Goal: Use online tool/utility: Utilize a website feature to perform a specific function

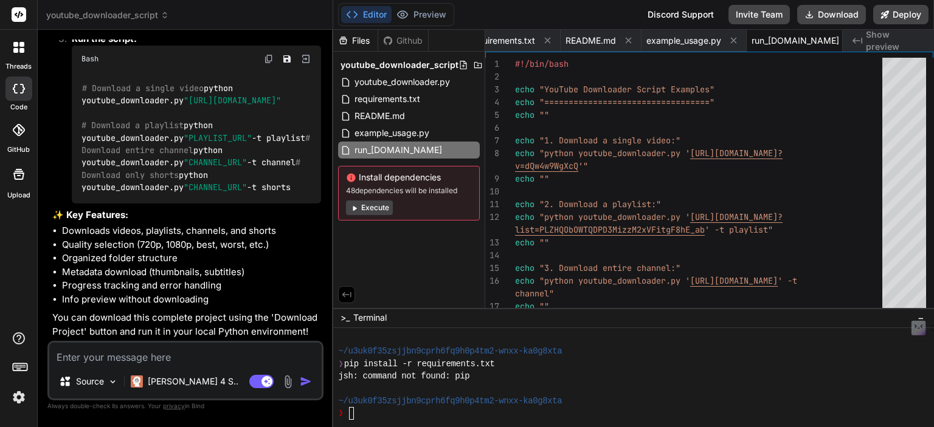
scroll to position [896, 0]
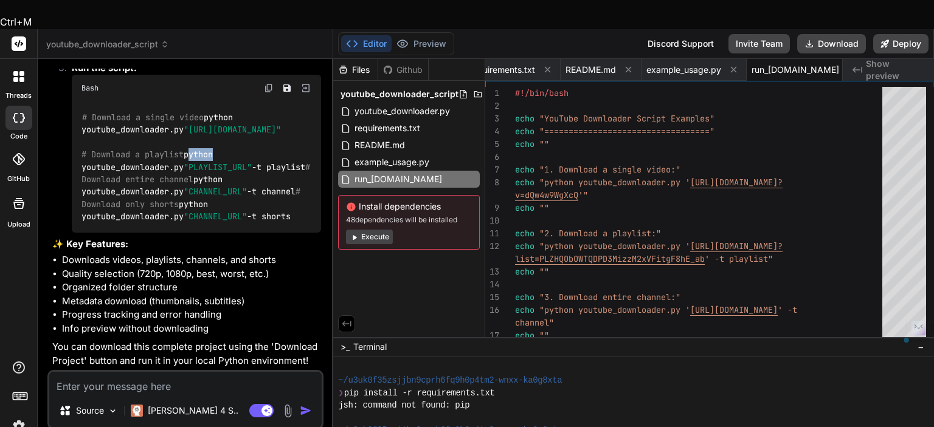
drag, startPoint x: 81, startPoint y: 158, endPoint x: 106, endPoint y: 160, distance: 24.4
click at [106, 160] on code "# Download a single video python youtube_downloader.py "[URL][DOMAIN_NAME]" # D…" at bounding box center [197, 167] width 233 height 112
click at [107, 218] on code "# Download a single video python youtube_downloader.py "[URL][DOMAIN_NAME]" # D…" at bounding box center [197, 167] width 233 height 112
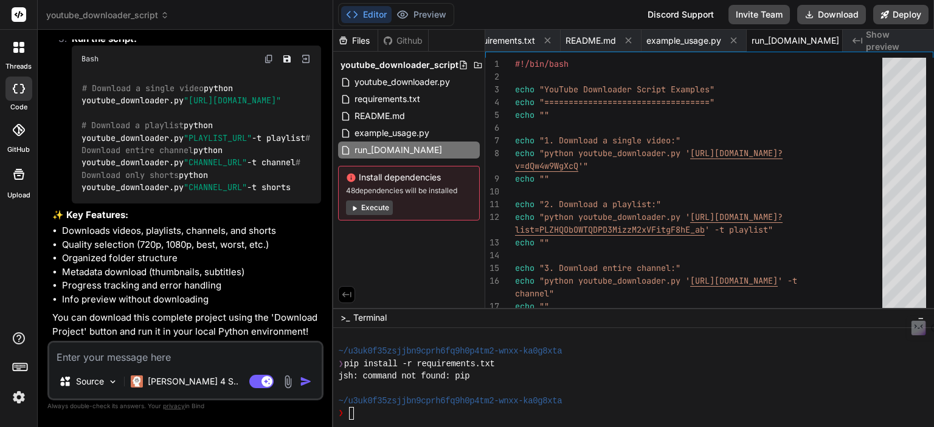
scroll to position [815, 0]
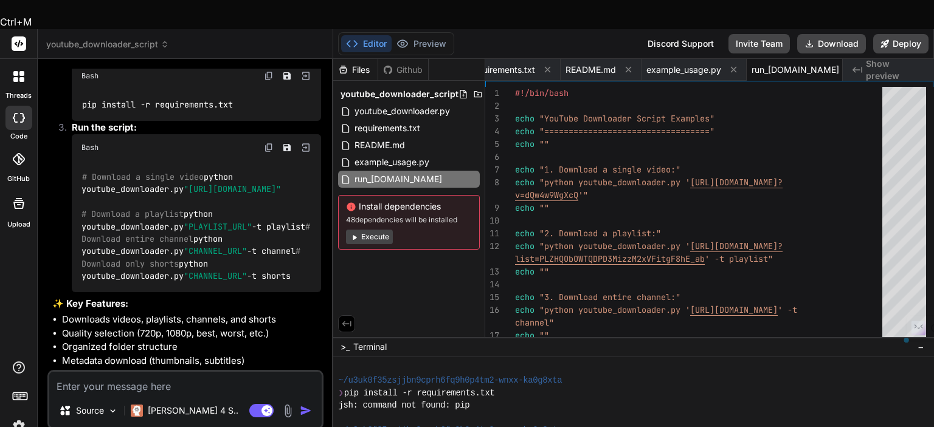
drag, startPoint x: 81, startPoint y: 191, endPoint x: 287, endPoint y: 204, distance: 205.8
click at [287, 204] on div "# Download a single video python youtube_downloader.py "[URL][DOMAIN_NAME]" # D…" at bounding box center [196, 226] width 249 height 131
copy code "python youtube_downloader.py "[URL][DOMAIN_NAME]""
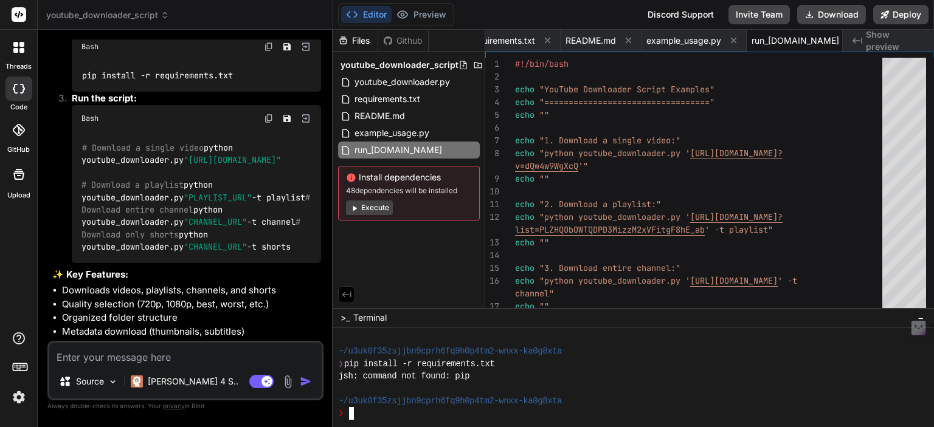
click at [15, 368] on icon at bounding box center [20, 366] width 17 height 17
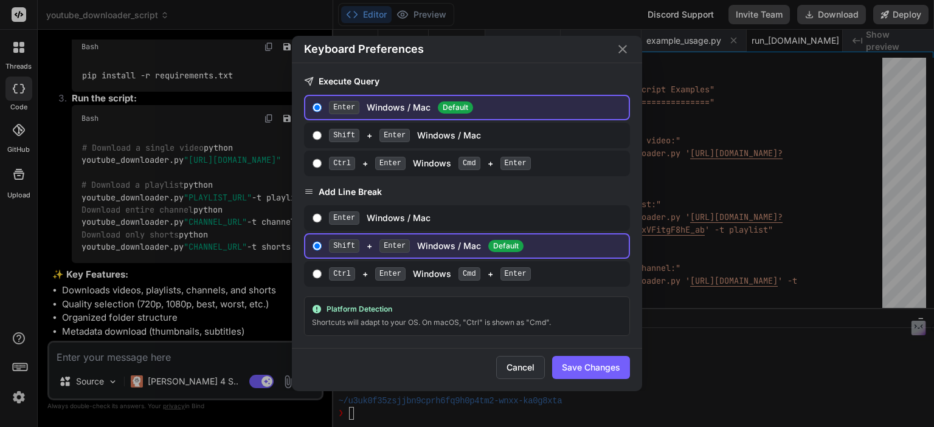
click at [512, 370] on button "Cancel" at bounding box center [520, 367] width 49 height 23
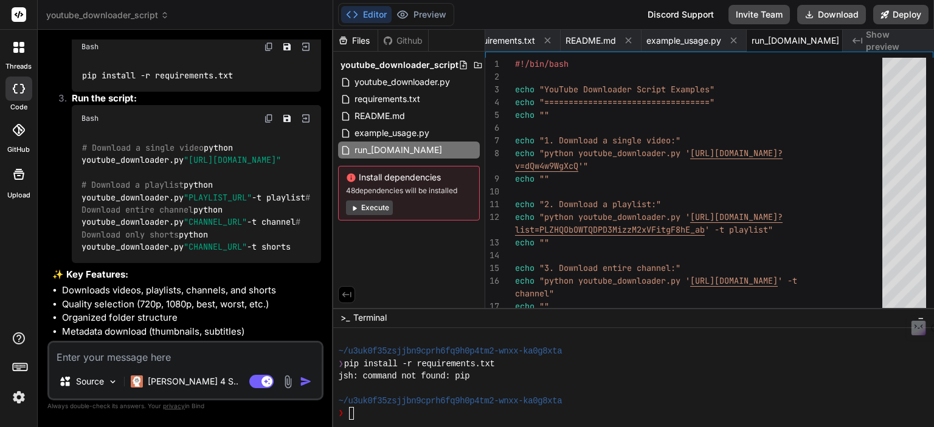
click at [371, 416] on div "❯" at bounding box center [627, 413] width 579 height 12
type textarea "python youtube_downloader.py "[URL][DOMAIN_NAME]""
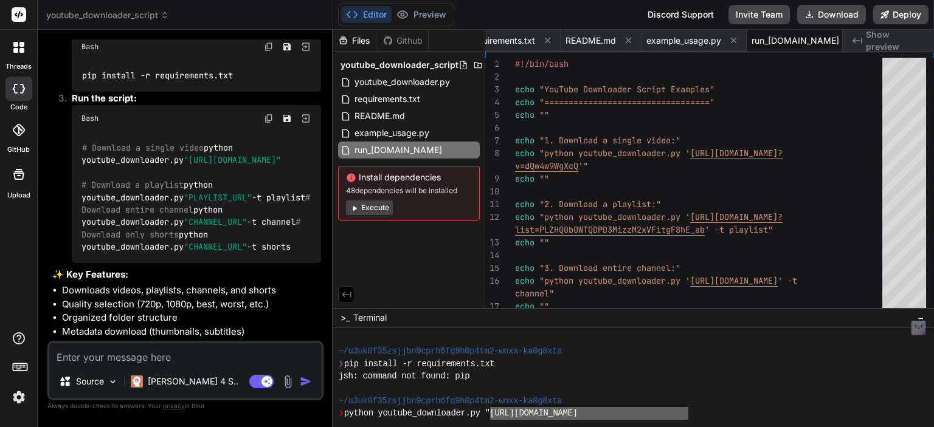
drag, startPoint x: 495, startPoint y: 416, endPoint x: 686, endPoint y: 417, distance: 191.5
drag, startPoint x: 494, startPoint y: 415, endPoint x: 689, endPoint y: 411, distance: 195.1
drag, startPoint x: 494, startPoint y: 418, endPoint x: 686, endPoint y: 408, distance: 192.3
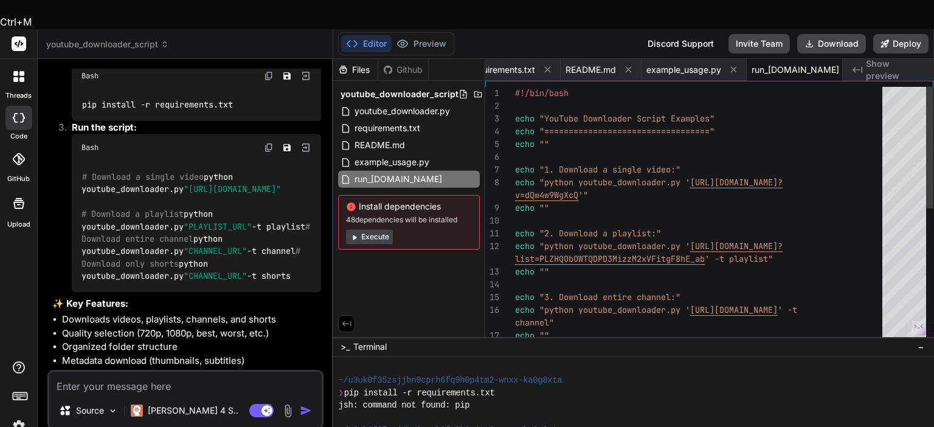
scroll to position [0, 219]
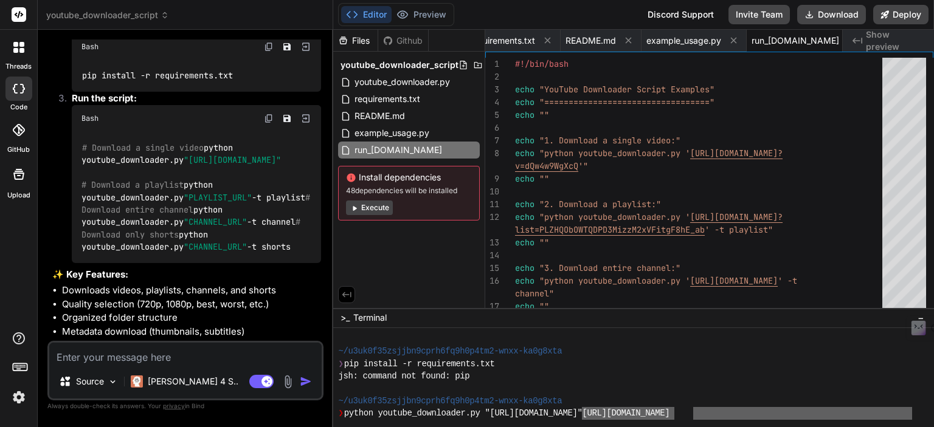
drag, startPoint x: 692, startPoint y: 411, endPoint x: 910, endPoint y: 413, distance: 217.6
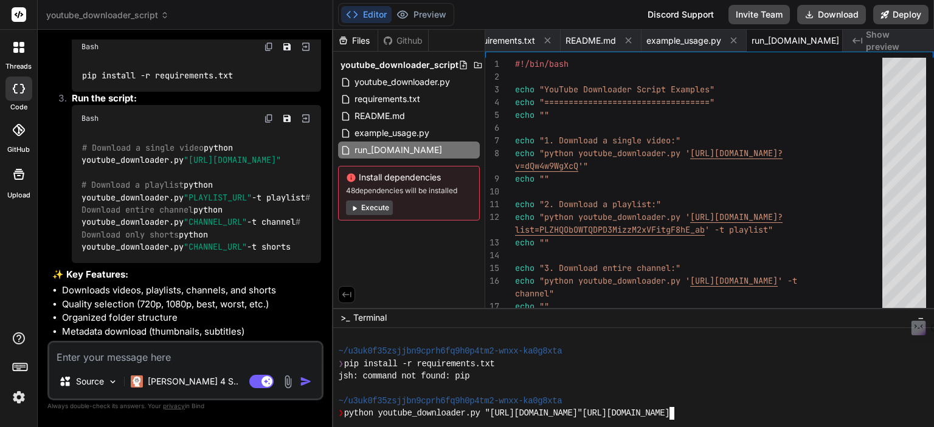
type textarea "[URL][DOMAIN_NAME]"
click at [21, 374] on icon at bounding box center [20, 366] width 17 height 17
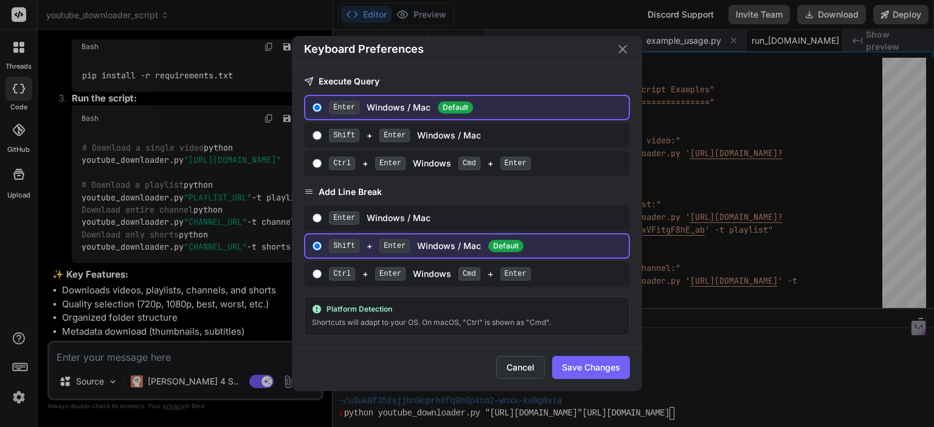
click at [518, 358] on button "Cancel" at bounding box center [520, 367] width 49 height 23
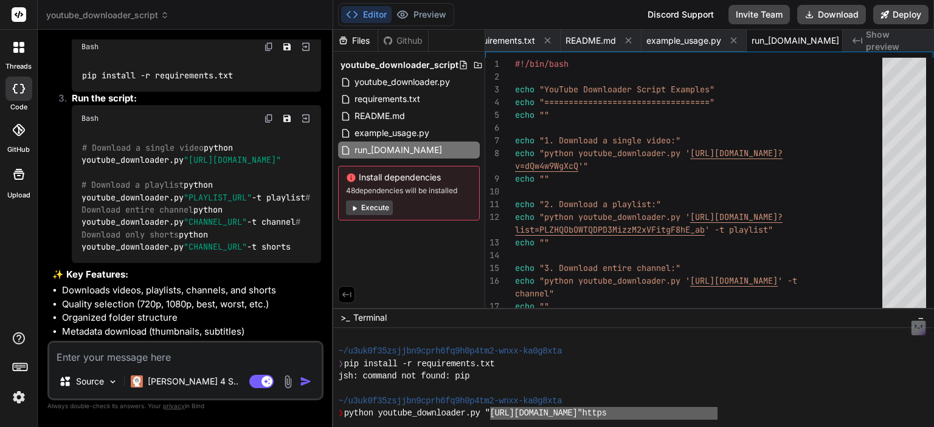
drag, startPoint x: 495, startPoint y: 415, endPoint x: 704, endPoint y: 415, distance: 209.1
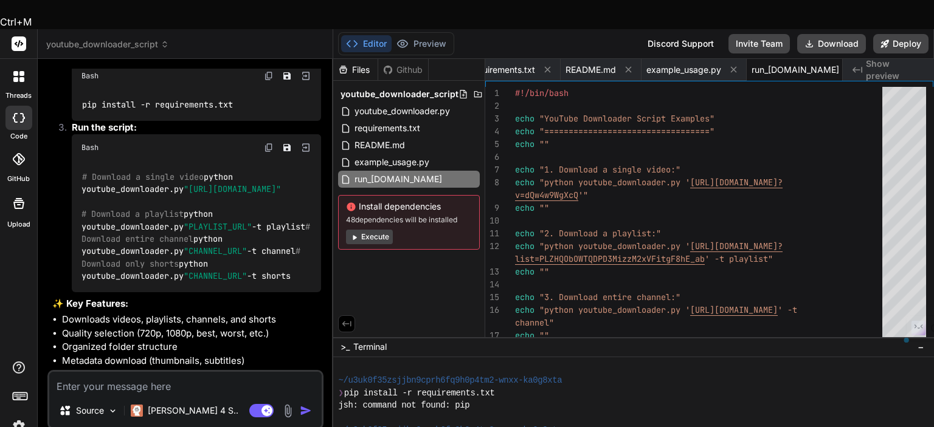
drag, startPoint x: 80, startPoint y: 187, endPoint x: 286, endPoint y: 196, distance: 206.9
click at [286, 196] on div "# Download a single video python youtube_downloader.py "[URL][DOMAIN_NAME]" # D…" at bounding box center [196, 226] width 249 height 131
copy code "python youtube_downloader.py "[URL][DOMAIN_NAME]""
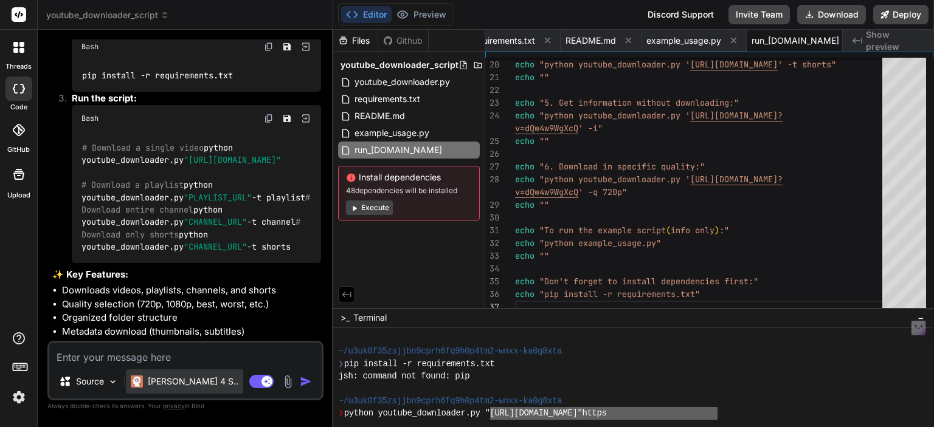
click at [168, 386] on p "[PERSON_NAME] 4 S.." at bounding box center [193, 382] width 91 height 12
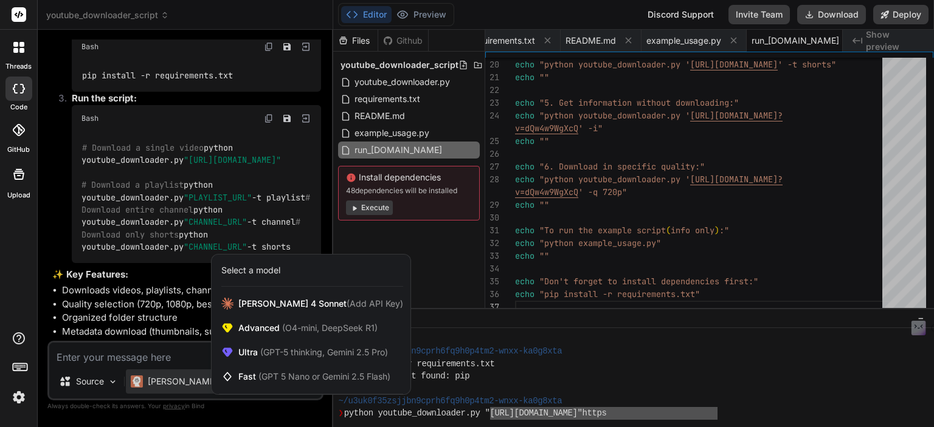
click at [168, 386] on div at bounding box center [467, 213] width 934 height 427
type textarea "x"
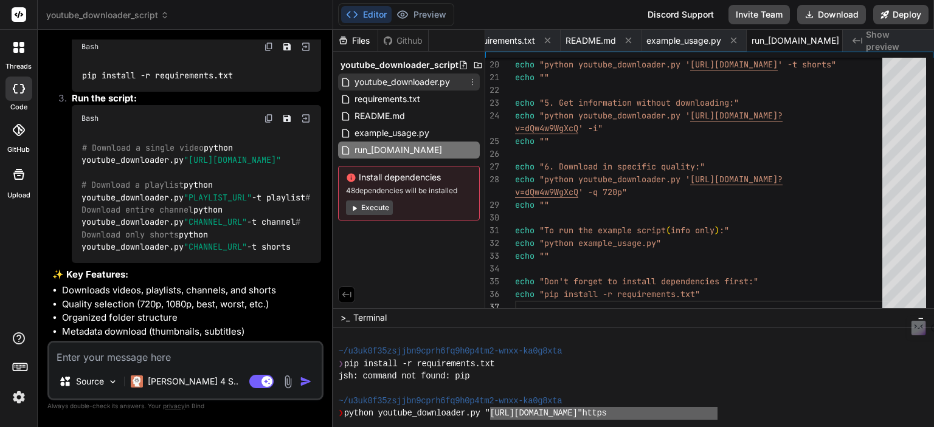
click at [375, 88] on span "youtube_downloader.py" at bounding box center [402, 82] width 98 height 15
type textarea "if __name__ == "__main__": main()"
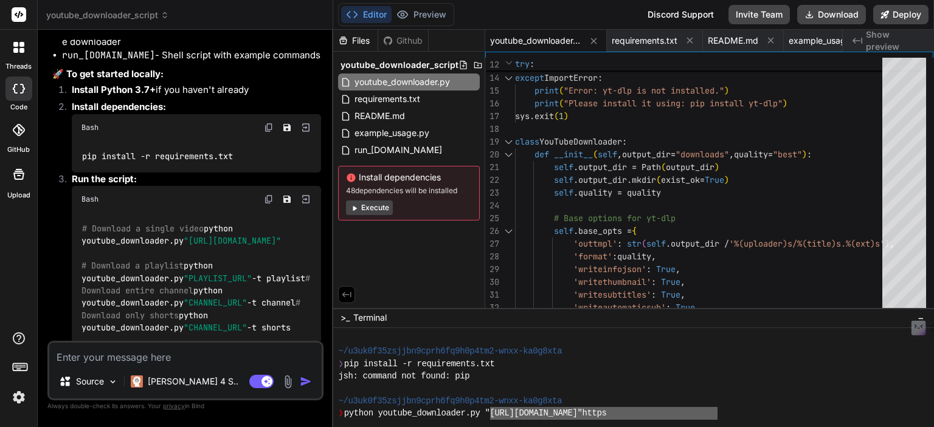
scroll to position [977, 0]
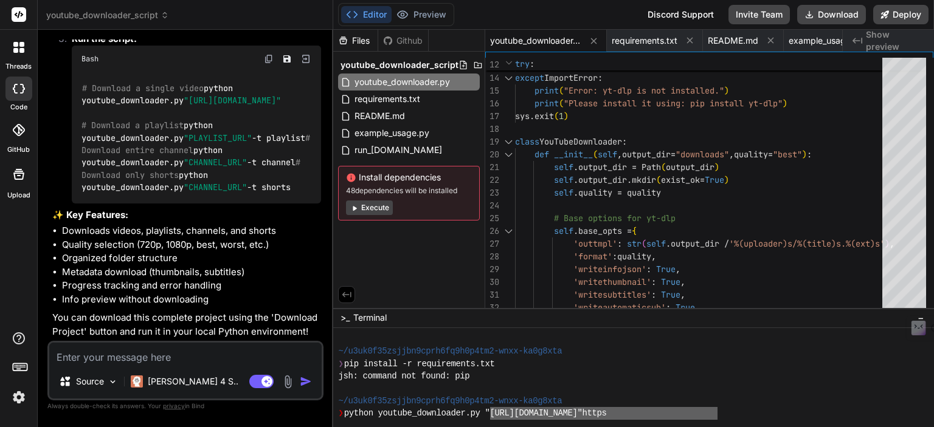
click at [18, 50] on icon at bounding box center [15, 50] width 5 height 5
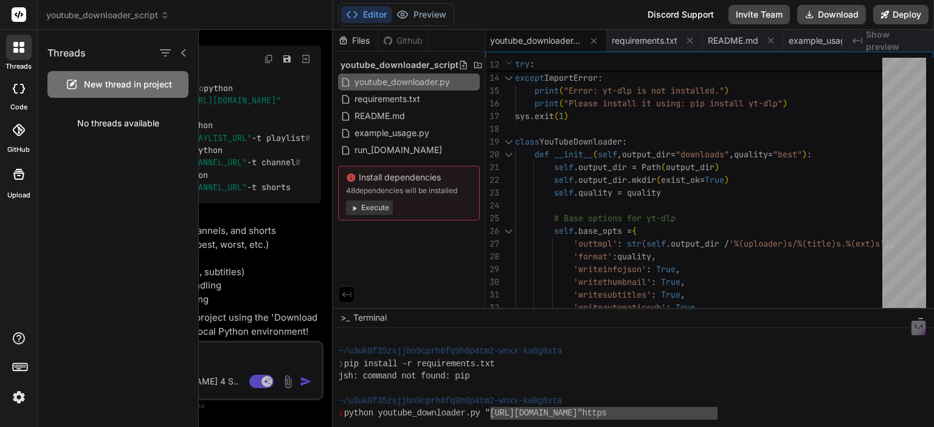
click at [18, 50] on icon at bounding box center [15, 50] width 5 height 5
click at [16, 401] on img at bounding box center [19, 397] width 21 height 21
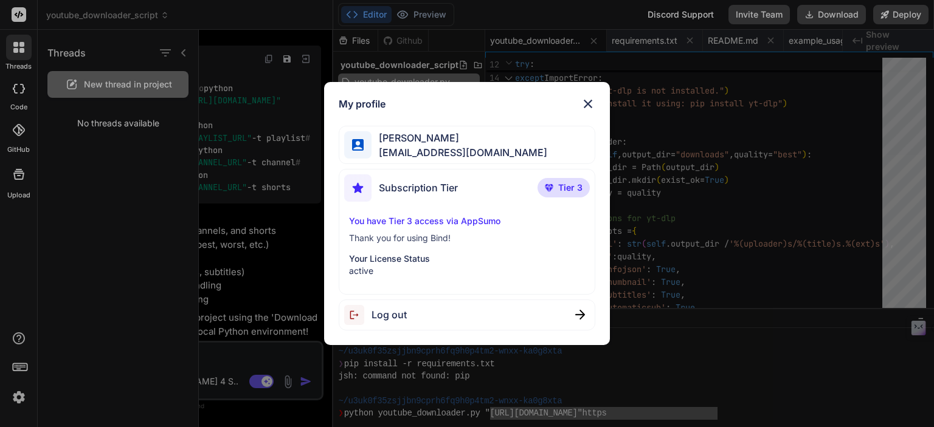
click at [398, 150] on span "[EMAIL_ADDRESS][DOMAIN_NAME]" at bounding box center [459, 152] width 176 height 15
click at [349, 146] on div at bounding box center [357, 144] width 27 height 27
click at [432, 148] on span "[EMAIL_ADDRESS][DOMAIN_NAME]" at bounding box center [459, 152] width 176 height 15
click at [584, 106] on img at bounding box center [587, 104] width 15 height 15
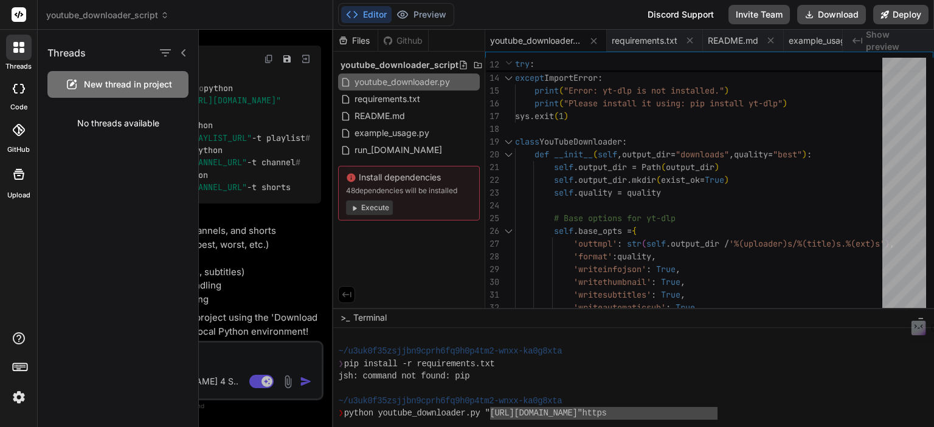
click at [16, 12] on rect at bounding box center [19, 14] width 15 height 15
click at [86, 15] on span "youtube_downloader_script" at bounding box center [107, 15] width 123 height 12
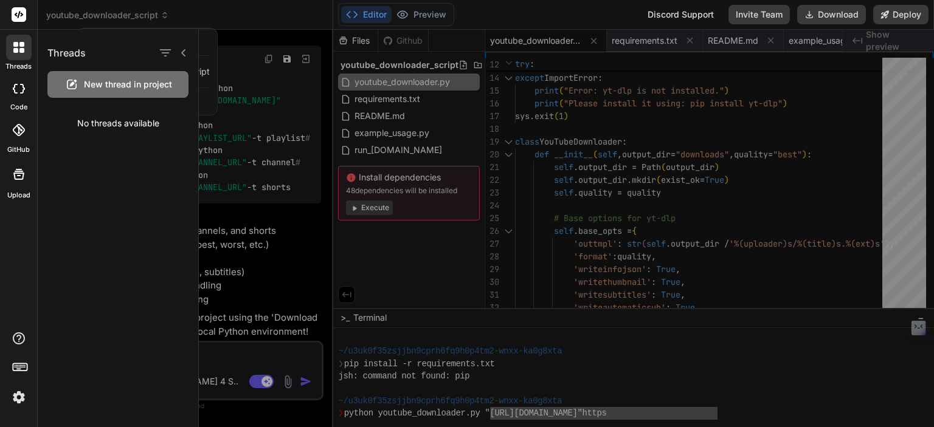
click at [180, 55] on icon at bounding box center [184, 53] width 10 height 10
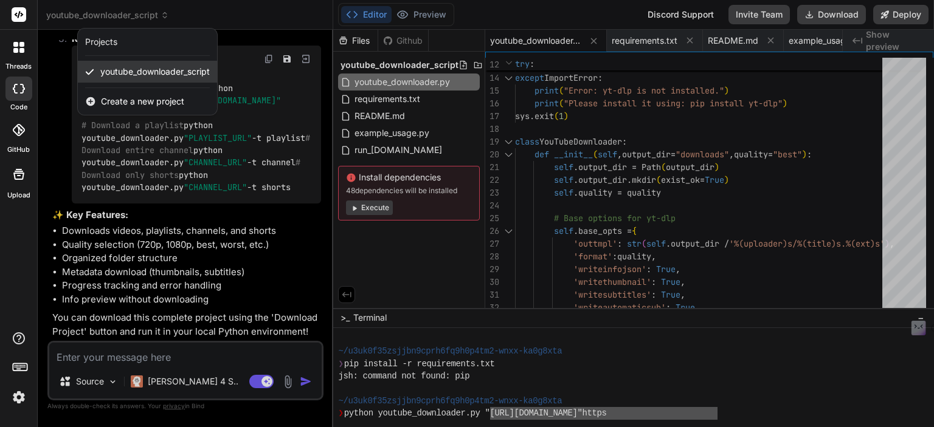
click at [131, 69] on span "youtube_downloader_script" at bounding box center [154, 72] width 109 height 12
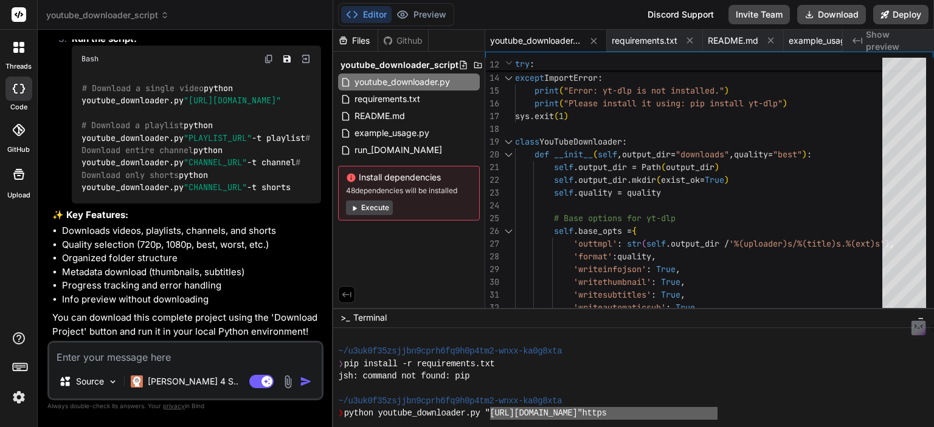
click at [12, 50] on div at bounding box center [19, 48] width 26 height 26
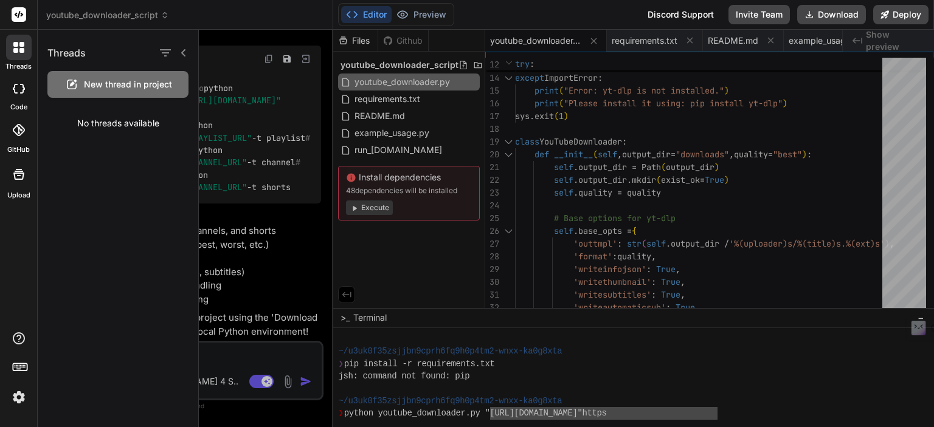
click at [112, 94] on div "New thread in project" at bounding box center [117, 84] width 141 height 27
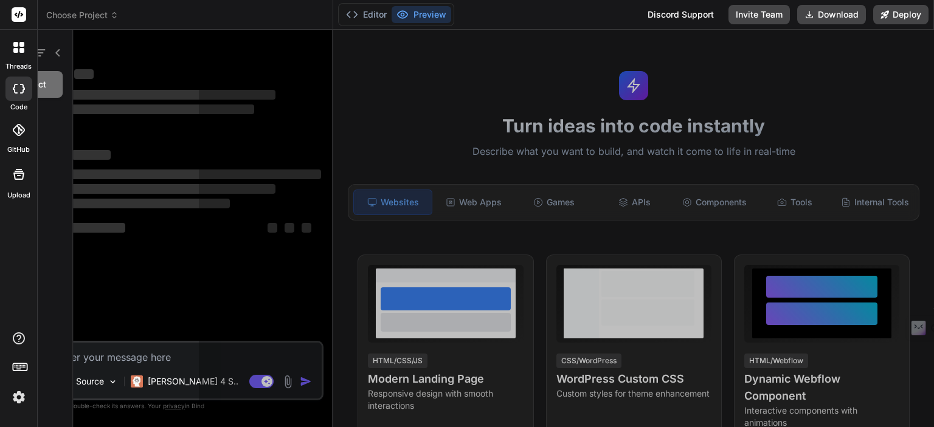
scroll to position [434, 0]
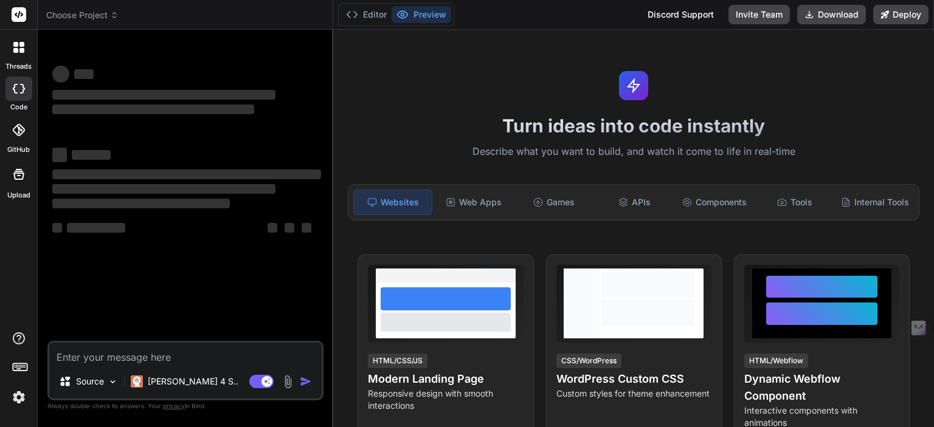
click at [16, 50] on icon at bounding box center [15, 50] width 5 height 5
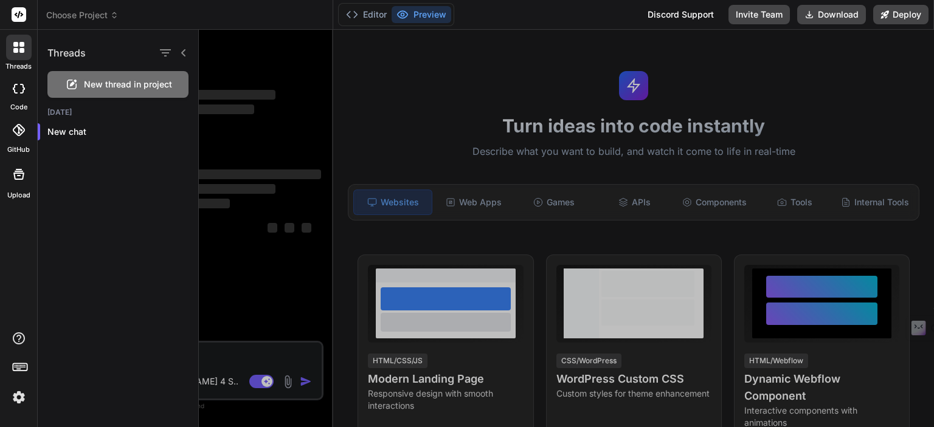
click at [21, 98] on div at bounding box center [18, 89] width 27 height 24
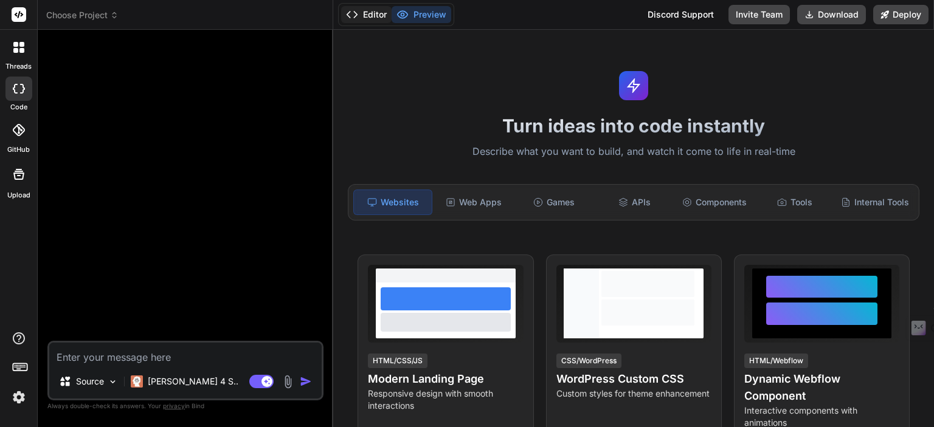
click at [373, 10] on button "Editor" at bounding box center [366, 14] width 50 height 17
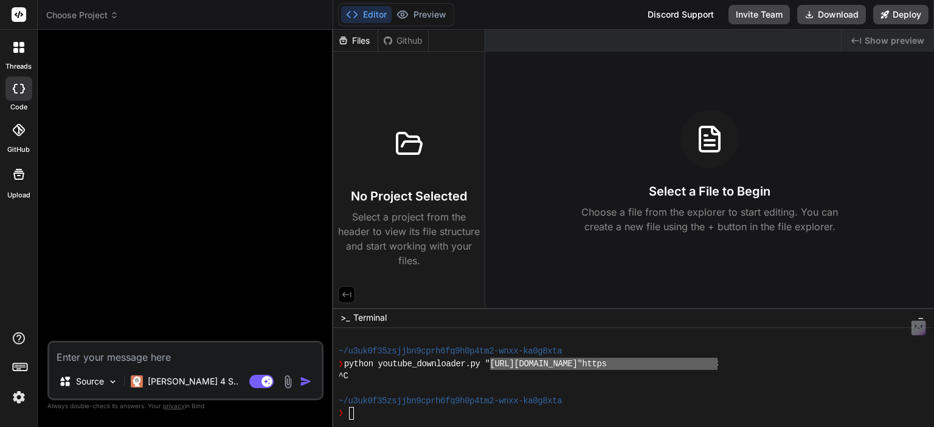
click at [16, 166] on div at bounding box center [18, 174] width 29 height 29
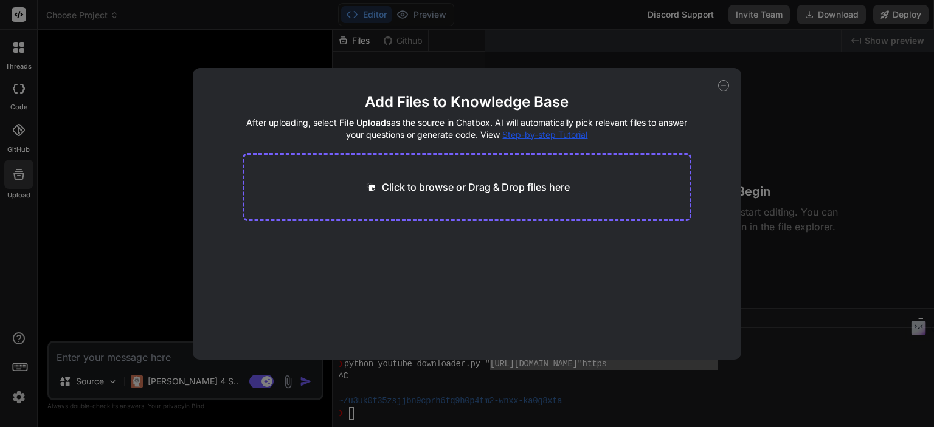
click at [713, 88] on div "Add Files to Knowledge Base After uploading, select File Uploads as the source …" at bounding box center [467, 214] width 548 height 292
click at [725, 89] on icon at bounding box center [723, 85] width 11 height 11
type textarea "x"
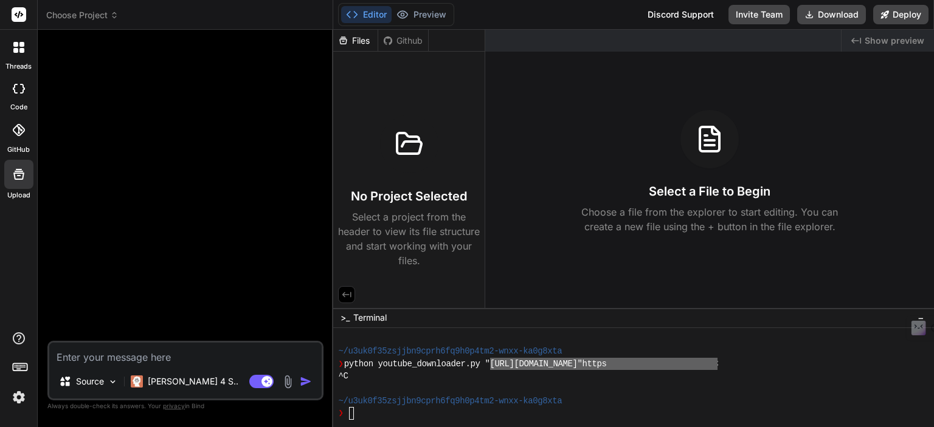
click at [26, 126] on div at bounding box center [18, 130] width 27 height 27
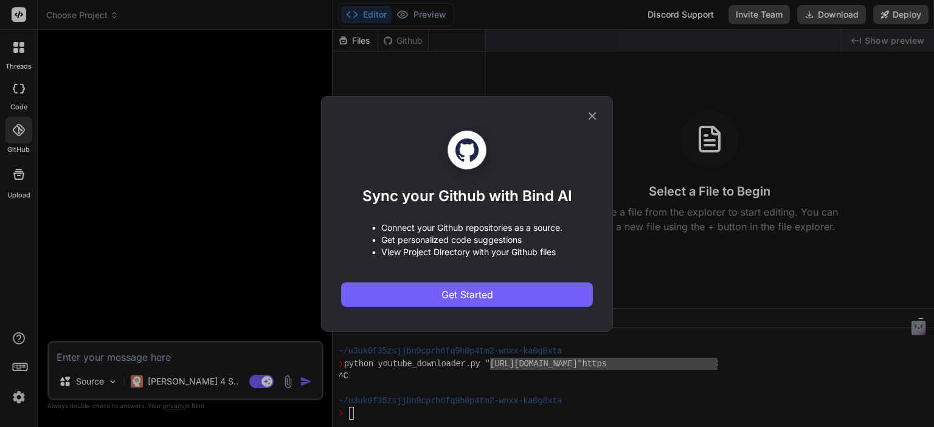
click at [594, 110] on icon at bounding box center [591, 115] width 13 height 13
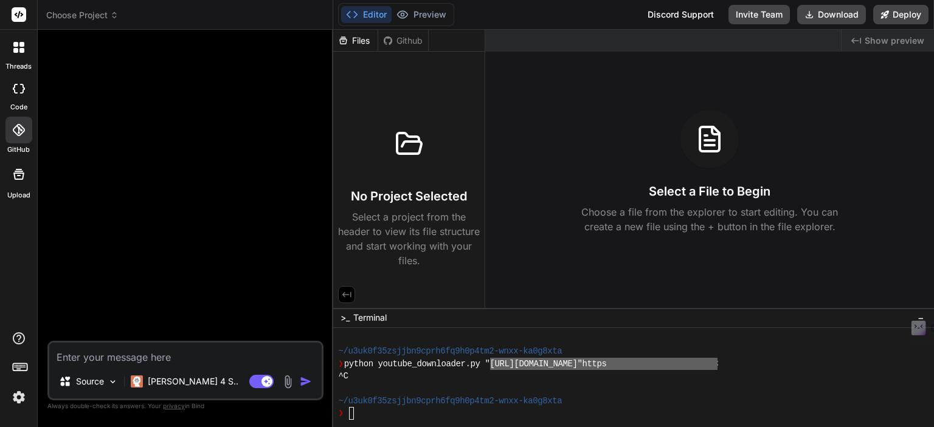
click at [889, 35] on span "Show preview" at bounding box center [894, 41] width 60 height 12
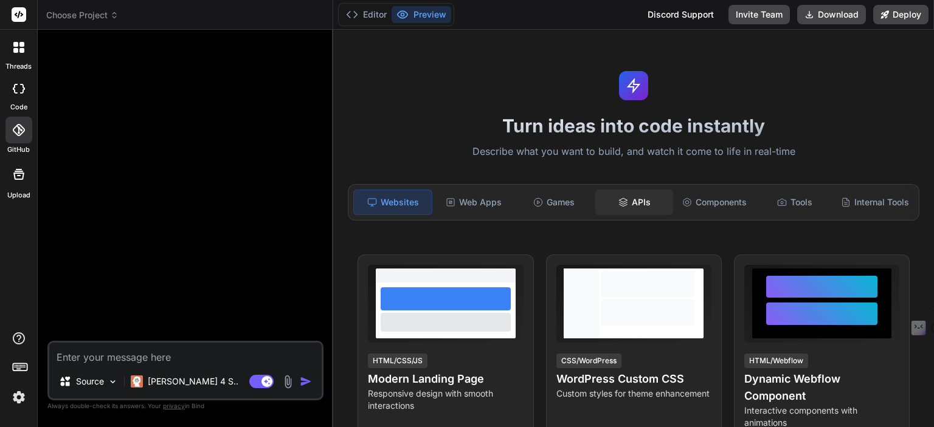
click at [644, 198] on div "APIs" at bounding box center [634, 203] width 78 height 26
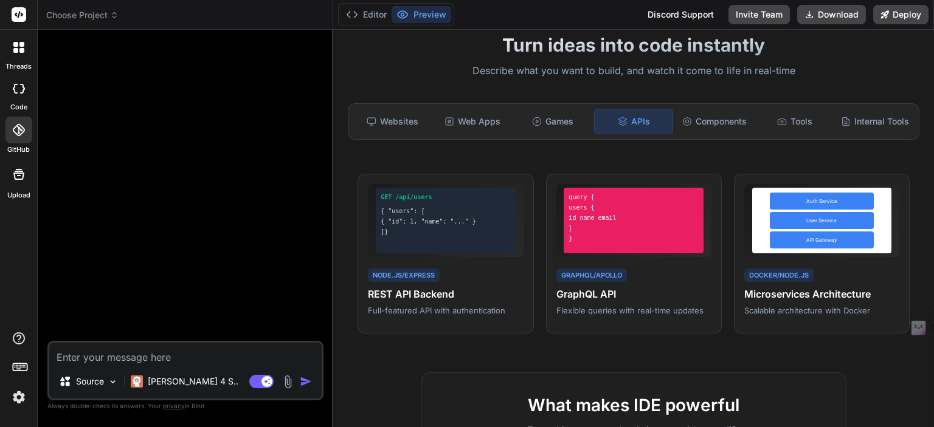
scroll to position [0, 0]
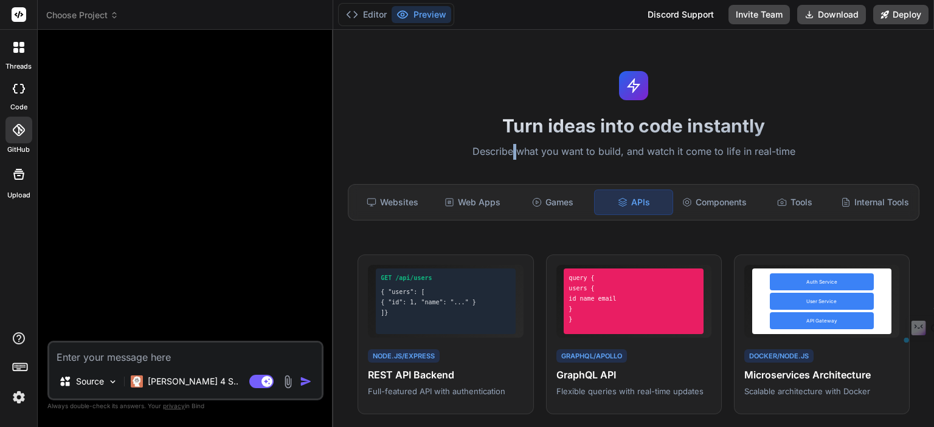
click at [509, 153] on p "Describe what you want to build, and watch it come to life in real-time" at bounding box center [633, 152] width 586 height 16
drag, startPoint x: 509, startPoint y: 153, endPoint x: 515, endPoint y: 156, distance: 7.3
click at [515, 156] on p "Describe what you want to build, and watch it come to life in real-time" at bounding box center [633, 152] width 586 height 16
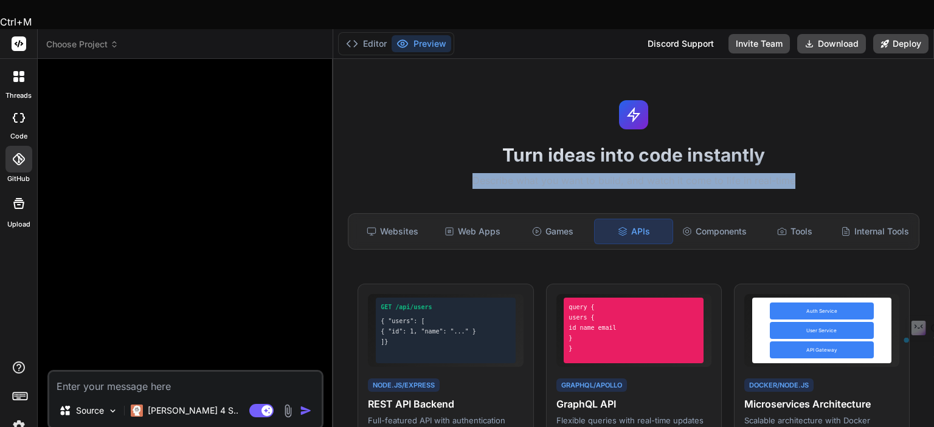
drag, startPoint x: 460, startPoint y: 146, endPoint x: 791, endPoint y: 153, distance: 331.3
click at [791, 173] on p "Describe what you want to build, and watch it come to life in real-time" at bounding box center [633, 181] width 586 height 16
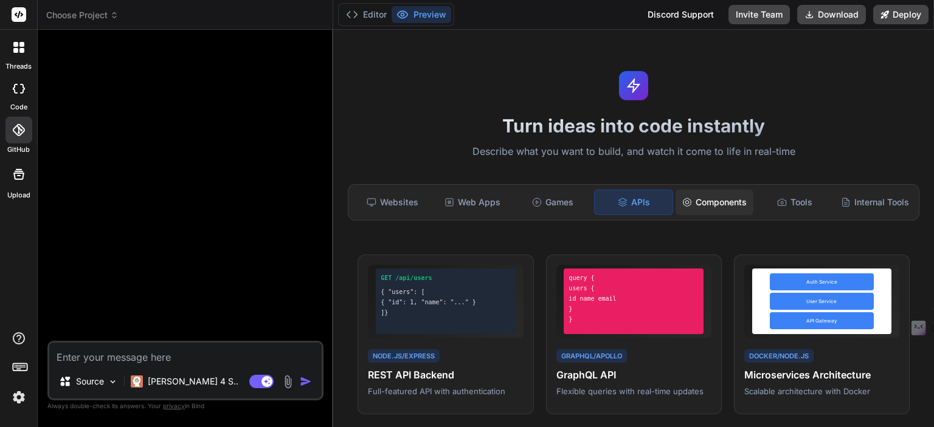
click at [725, 201] on div "Components" at bounding box center [714, 203] width 78 height 26
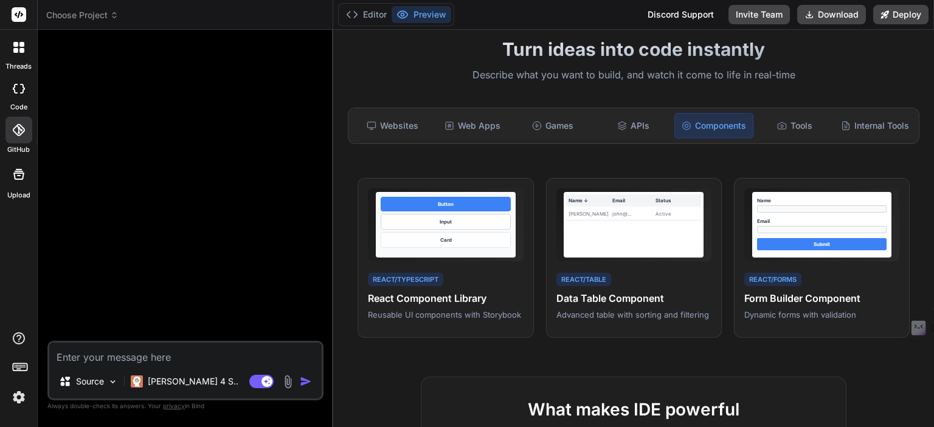
scroll to position [81, 0]
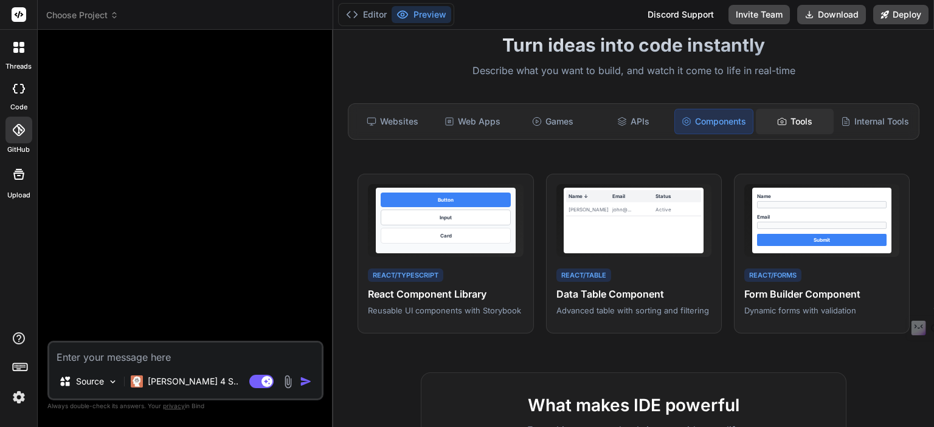
click at [790, 129] on div "Tools" at bounding box center [795, 122] width 78 height 26
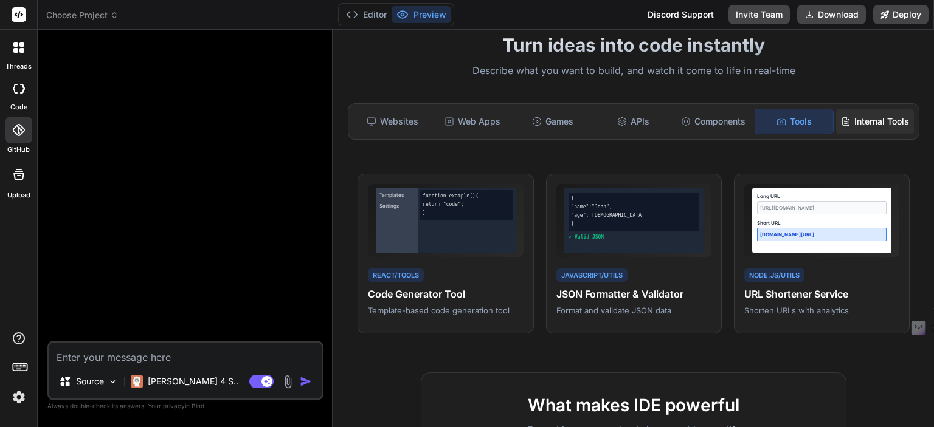
click at [855, 129] on div "Internal Tools" at bounding box center [875, 122] width 78 height 26
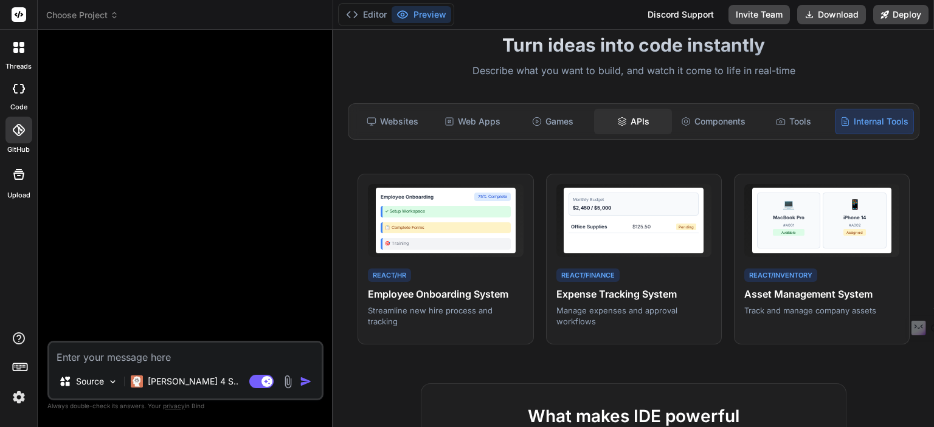
click at [620, 117] on icon at bounding box center [622, 122] width 10 height 10
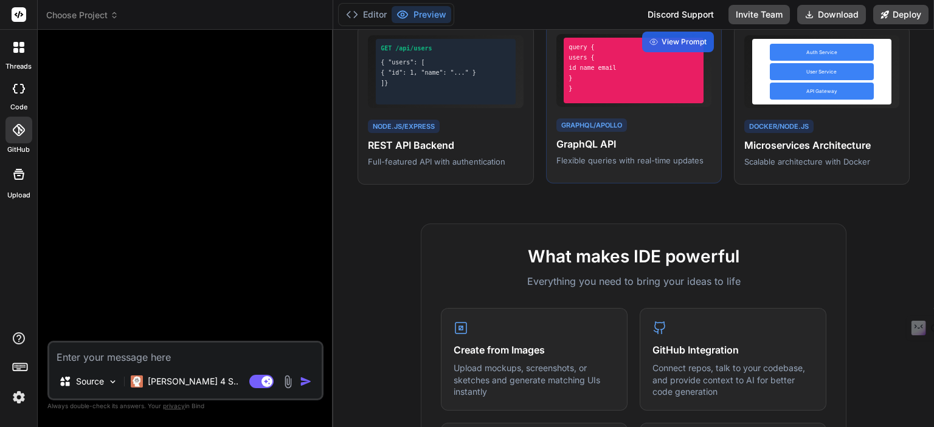
scroll to position [243, 0]
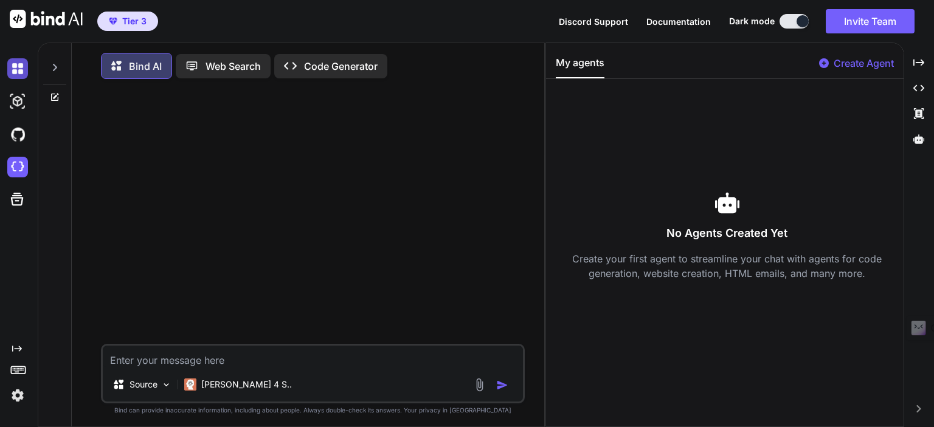
click at [16, 70] on img at bounding box center [17, 68] width 21 height 21
click at [52, 64] on icon at bounding box center [55, 68] width 10 height 10
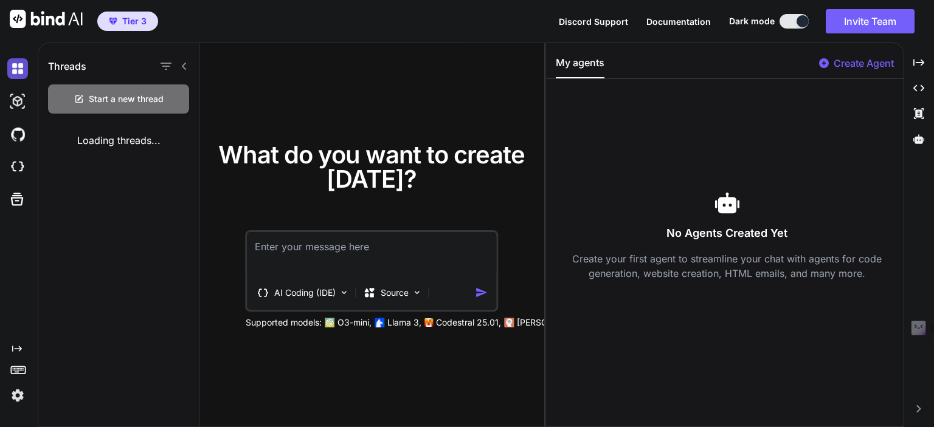
click at [16, 74] on img at bounding box center [17, 68] width 21 height 21
click at [918, 63] on icon at bounding box center [918, 62] width 11 height 7
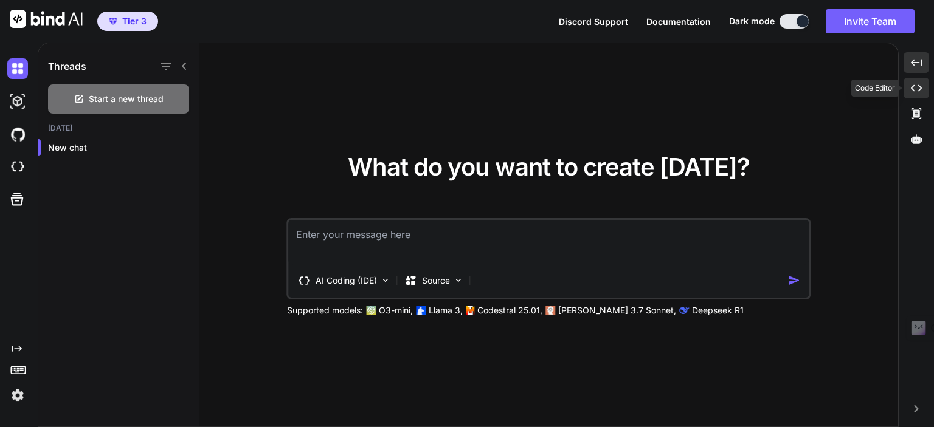
click at [918, 78] on div "Created with Pixso." at bounding box center [916, 88] width 26 height 21
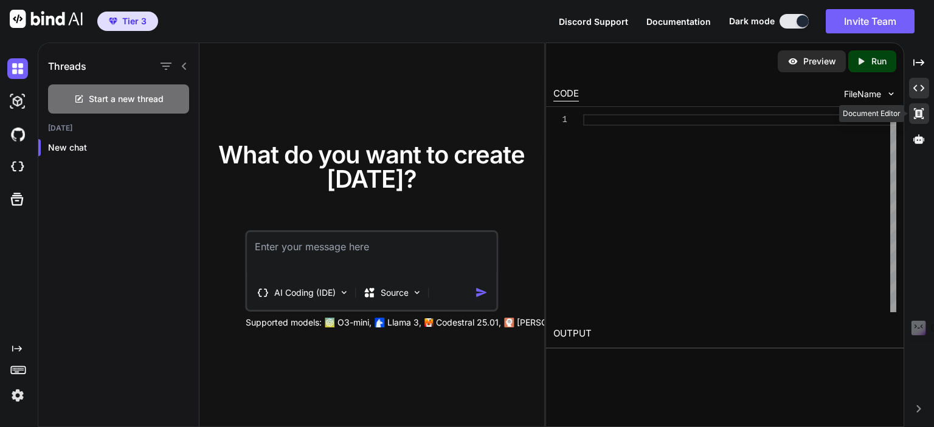
click at [919, 116] on icon at bounding box center [919, 113] width 10 height 11
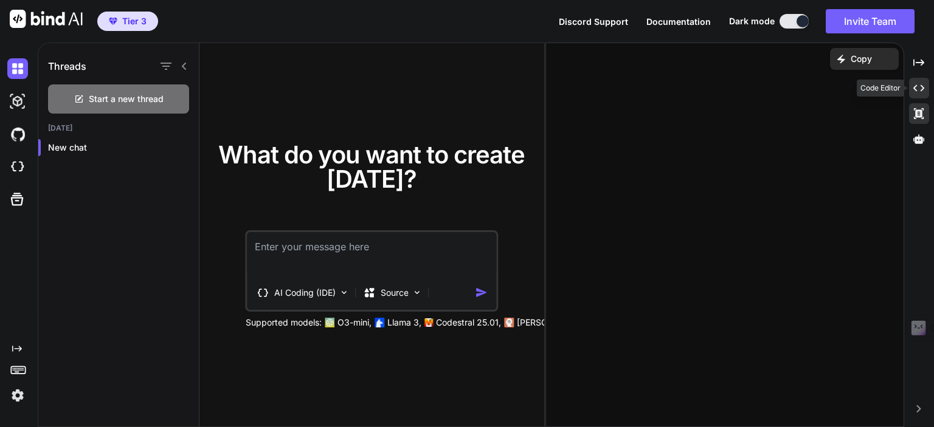
click at [918, 95] on div "Created with Pixso." at bounding box center [919, 88] width 20 height 21
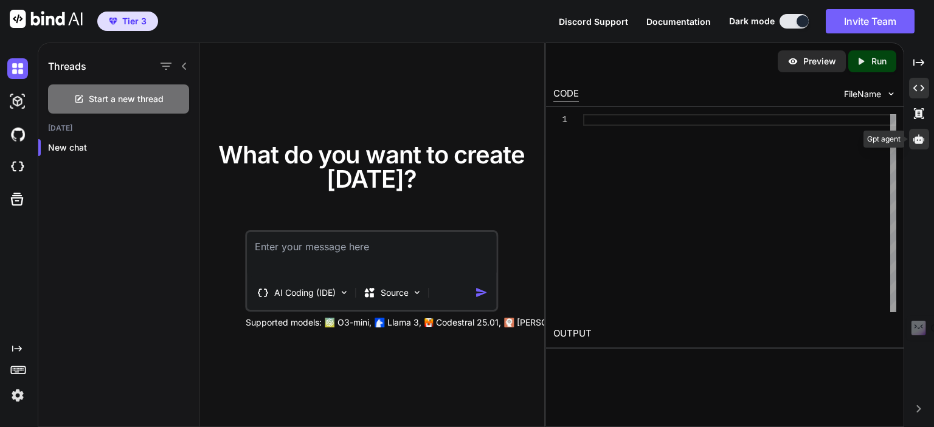
click at [921, 145] on div at bounding box center [919, 139] width 20 height 21
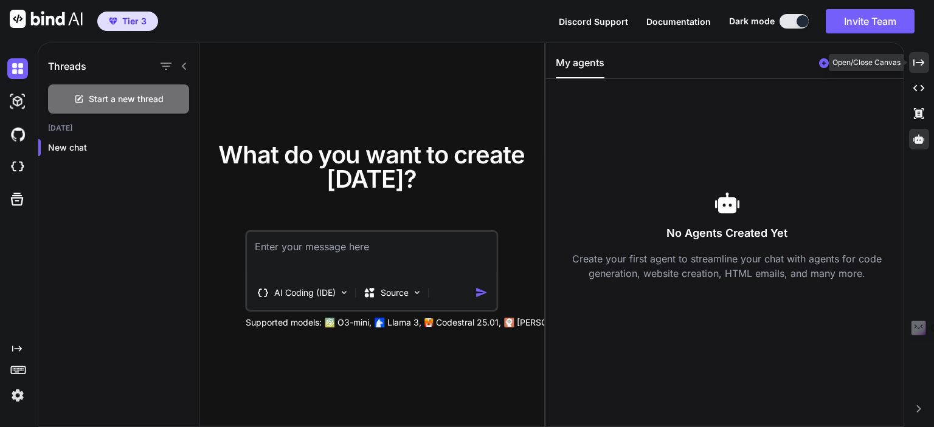
click at [916, 67] on icon "Created with Pixso." at bounding box center [918, 62] width 11 height 11
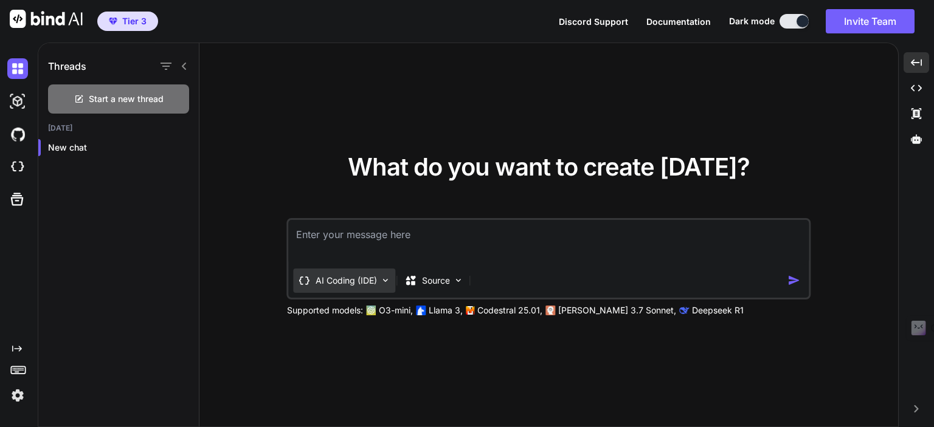
click at [328, 281] on p "AI Coding (IDE)" at bounding box center [345, 281] width 61 height 12
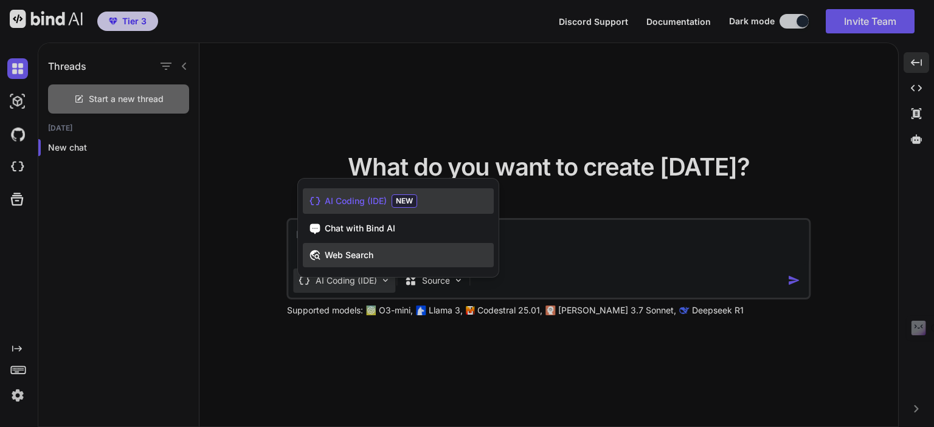
click at [354, 250] on span "Web Search" at bounding box center [349, 255] width 49 height 12
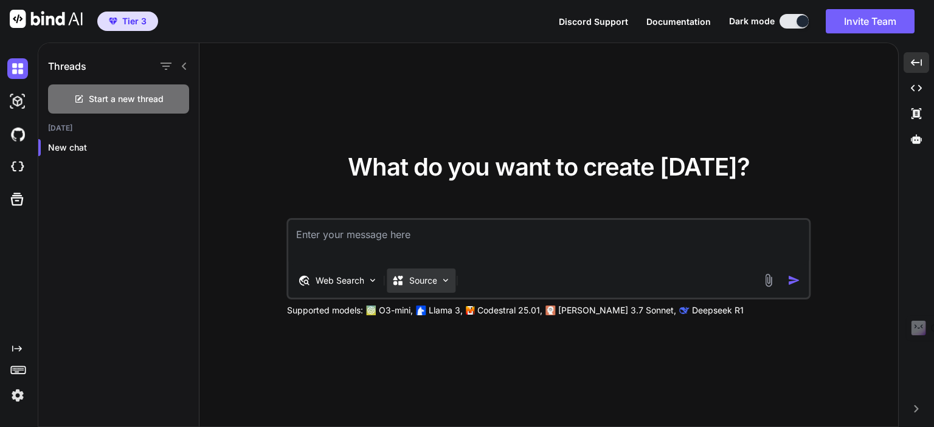
click at [408, 273] on div "Source" at bounding box center [421, 281] width 69 height 24
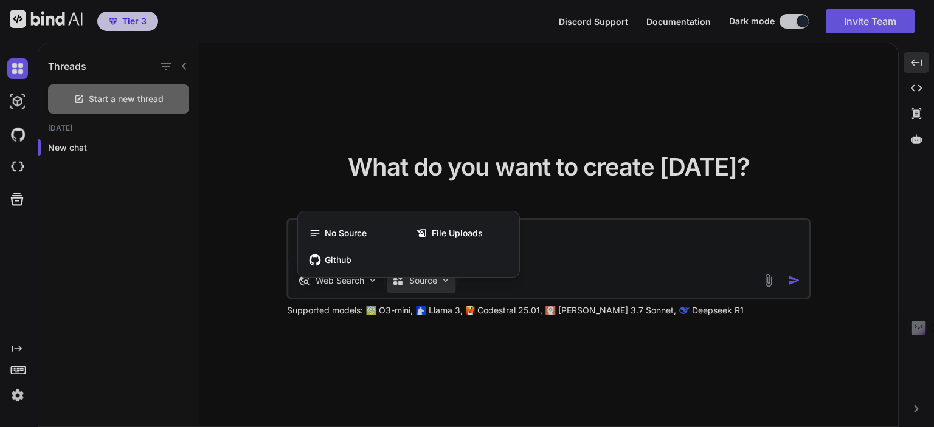
click at [410, 359] on div at bounding box center [467, 213] width 934 height 427
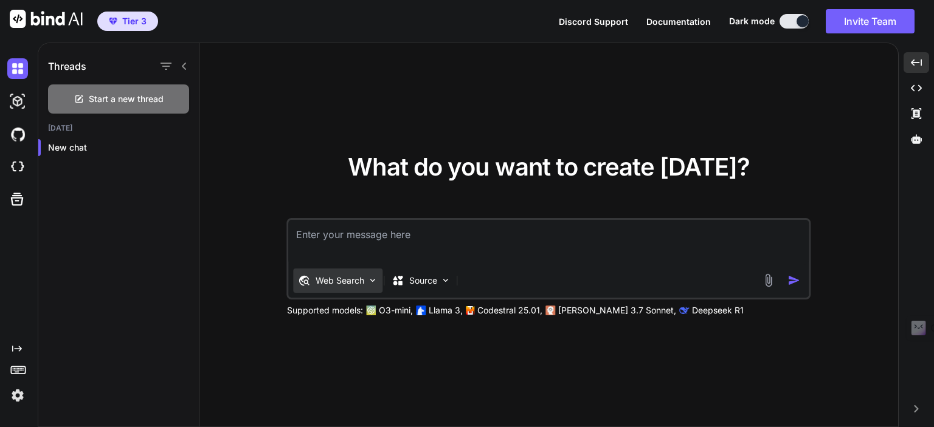
click at [363, 285] on div "Web Search" at bounding box center [338, 281] width 89 height 24
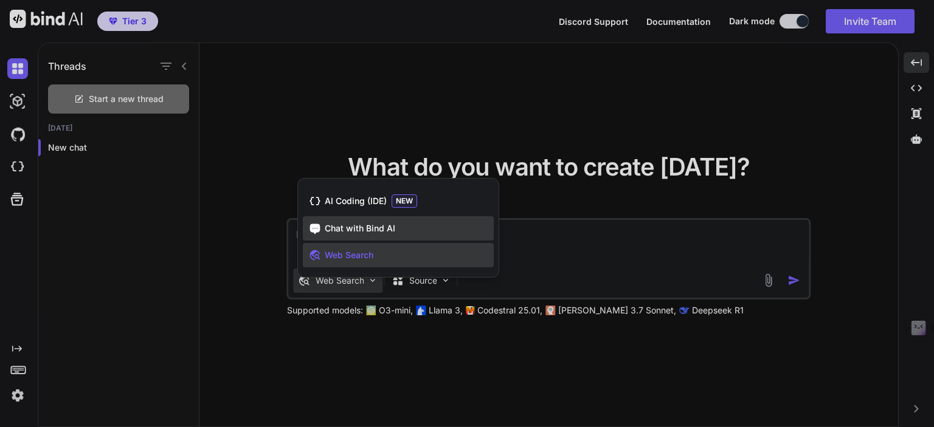
click at [354, 228] on span "Chat with Bind AI" at bounding box center [360, 228] width 71 height 12
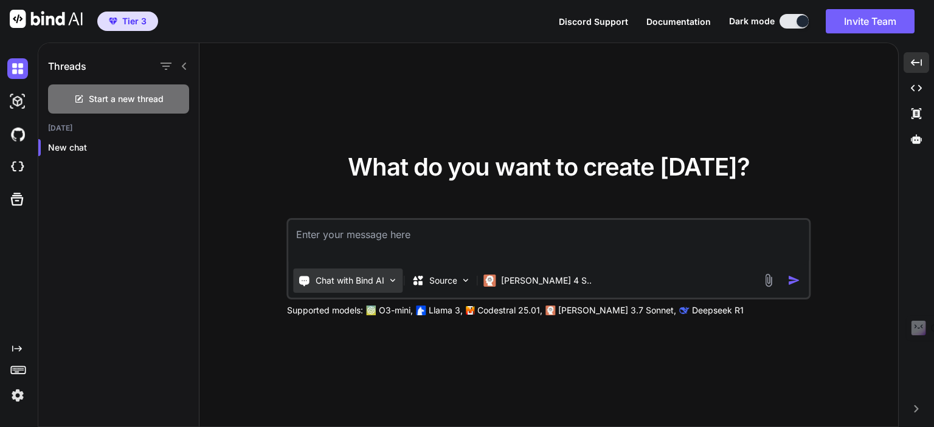
click at [356, 275] on p "Chat with Bind AI" at bounding box center [349, 281] width 69 height 12
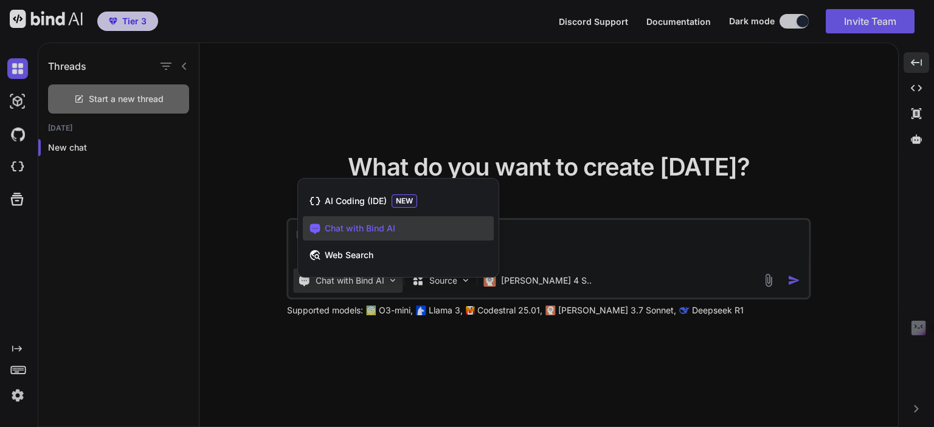
click at [356, 275] on div "AI Coding (IDE) NEW Chat with Bind AI Web Search" at bounding box center [398, 231] width 201 height 94
click at [393, 367] on div at bounding box center [467, 213] width 934 height 427
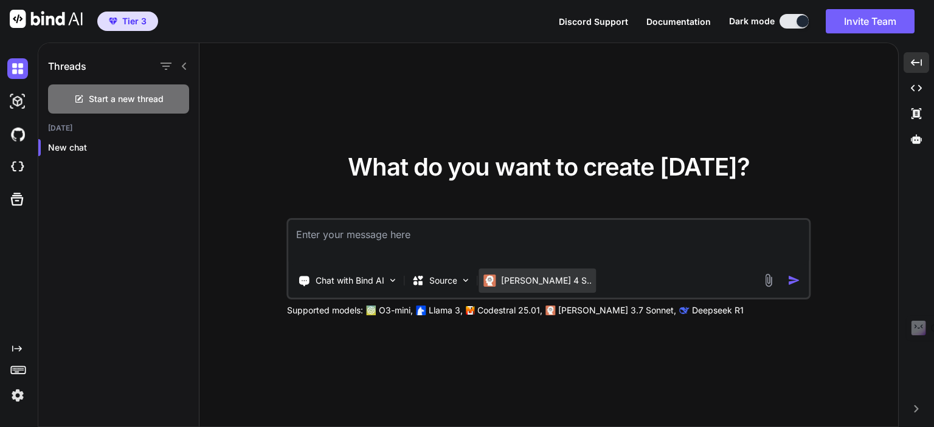
click at [494, 286] on img at bounding box center [490, 281] width 12 height 12
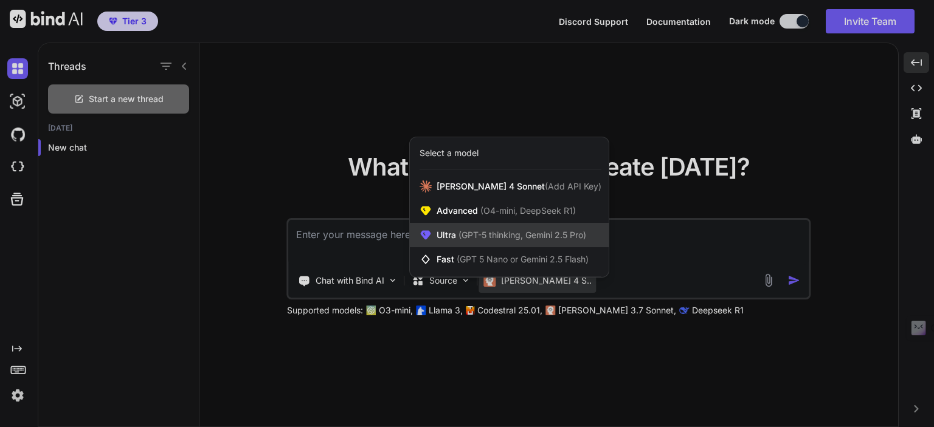
click at [490, 230] on span "Ultra (GPT-5 thinking, Gemini 2.5 Pro)" at bounding box center [511, 235] width 150 height 12
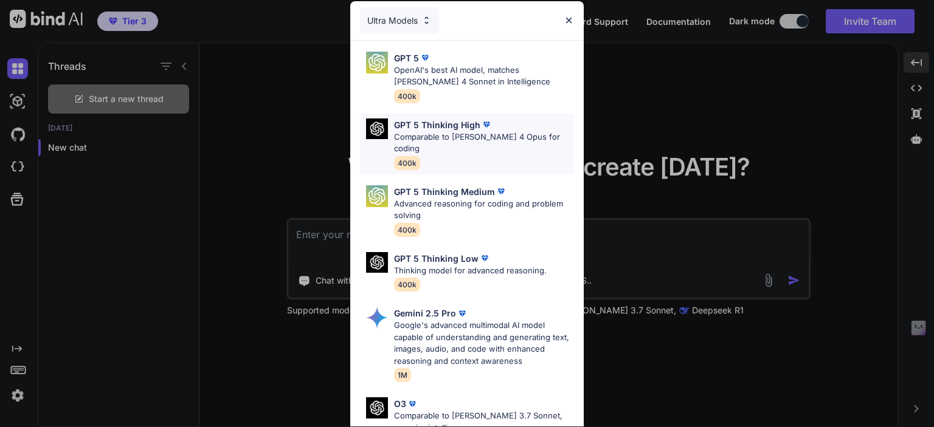
click at [458, 146] on div "GPT 5 Thinking High Comparable to Claude 4 Opus for coding 400k" at bounding box center [484, 144] width 180 height 51
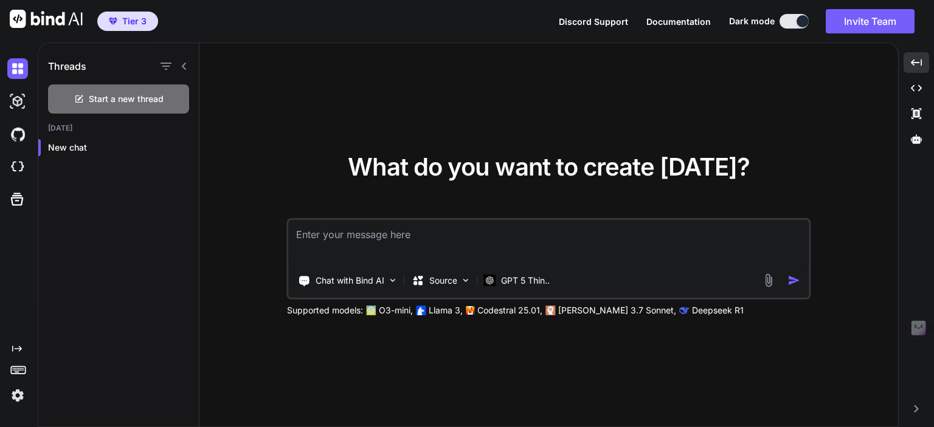
click at [341, 245] on textarea at bounding box center [549, 242] width 520 height 45
